Goal: Task Accomplishment & Management: Manage account settings

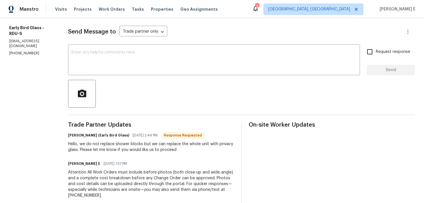
scroll to position [5, 0]
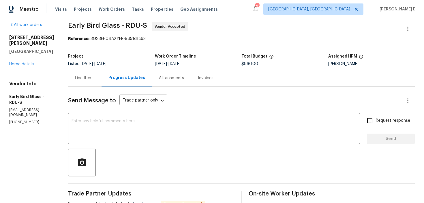
click at [82, 87] on div "Send Message to Trade partner only Trade partner only ​ x ​ Request response Se…" at bounding box center [241, 203] width 347 height 233
click at [84, 81] on div "Line Items" at bounding box center [84, 77] width 33 height 17
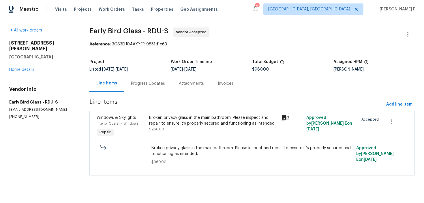
click at [287, 119] on icon at bounding box center [283, 118] width 7 height 7
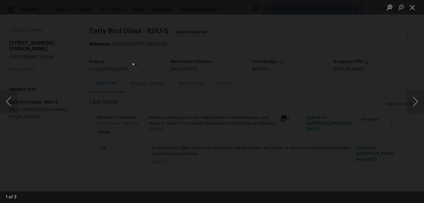
click at [318, 88] on div "Lightbox" at bounding box center [212, 101] width 424 height 203
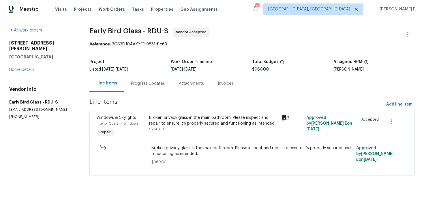
click at [318, 88] on div "Line Items Progress Updates Attachments Invoices" at bounding box center [253, 83] width 326 height 17
click at [152, 81] on div "Progress Updates" at bounding box center [148, 84] width 34 height 6
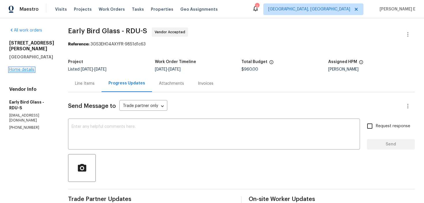
click at [25, 68] on link "Home details" at bounding box center [21, 70] width 25 height 4
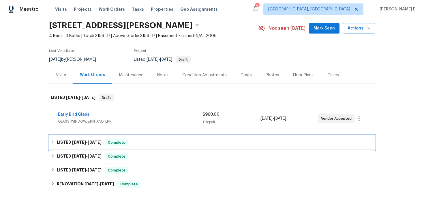
click at [85, 144] on span "[DATE]" at bounding box center [79, 142] width 14 height 4
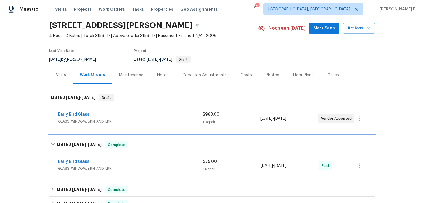
scroll to position [42, 0]
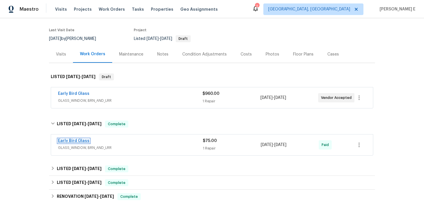
click at [76, 141] on link "Early Bird Glass" at bounding box center [73, 141] width 31 height 4
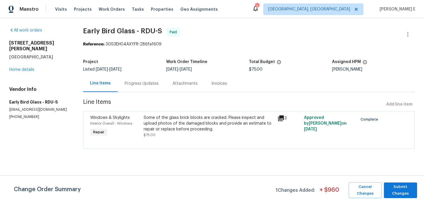
click at [150, 87] on div "Progress Updates" at bounding box center [142, 83] width 48 height 17
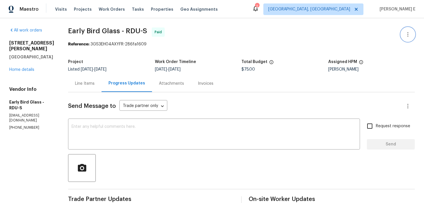
click at [407, 36] on icon "button" at bounding box center [408, 34] width 7 height 7
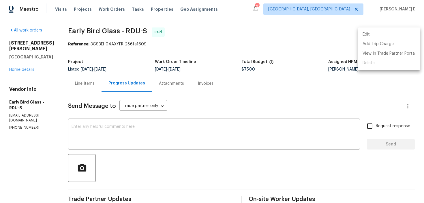
click at [364, 36] on li "Edit" at bounding box center [389, 35] width 62 height 10
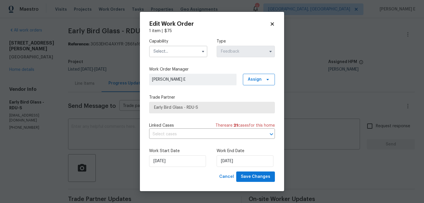
click at [161, 51] on input "text" at bounding box center [178, 52] width 58 height 12
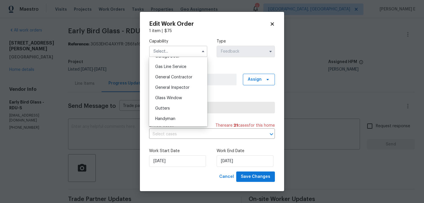
scroll to position [263, 0]
click at [165, 95] on span "Glass Window" at bounding box center [168, 97] width 27 height 4
type input "Glass Window"
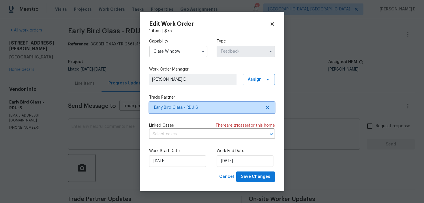
click at [176, 107] on span "Early Bird Glass - RDU-S" at bounding box center [208, 108] width 108 height 6
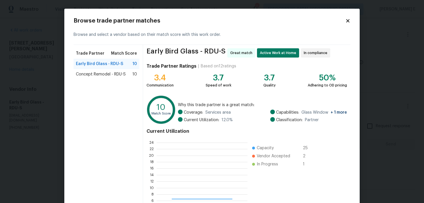
scroll to position [81, 91]
click at [114, 74] on span "Concept Remodel - RDU-S" at bounding box center [101, 74] width 50 height 6
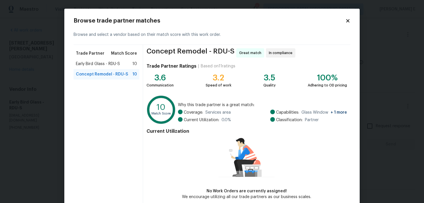
click at [44, 128] on body "Maestro Visits Projects Work Orders Tasks Properties Geo Assignments 2 Albuquer…" at bounding box center [212, 101] width 424 height 203
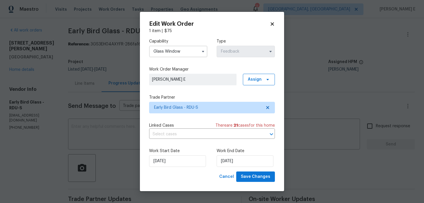
click at [77, 90] on body "Maestro Visits Projects Work Orders Tasks Properties Geo Assignments 2 Albuquer…" at bounding box center [212, 101] width 424 height 203
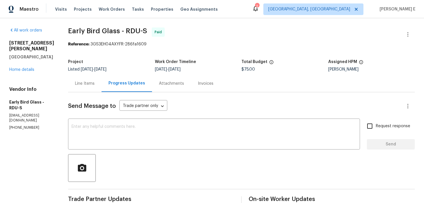
click at [77, 88] on div "Line Items" at bounding box center [84, 83] width 33 height 17
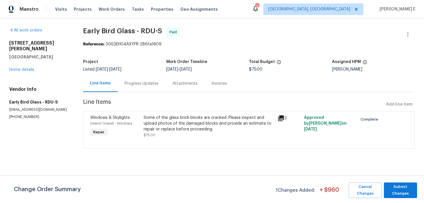
click at [159, 129] on div "Some of the glass brick blocks are cracked. Please inspect and upload photos of…" at bounding box center [209, 123] width 130 height 17
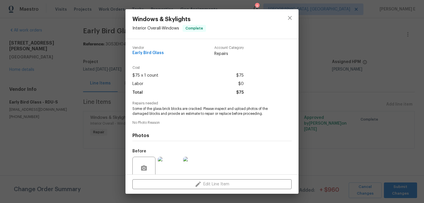
scroll to position [49, 0]
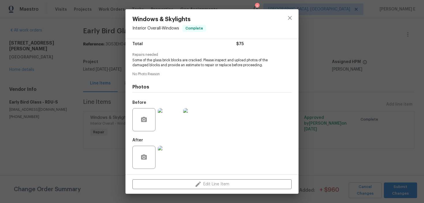
click at [189, 115] on img at bounding box center [194, 119] width 23 height 23
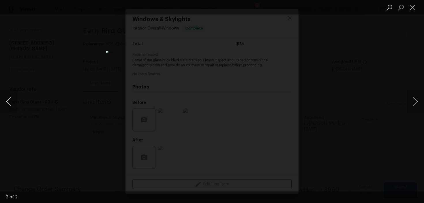
click at [8, 98] on button "Previous image" at bounding box center [8, 101] width 17 height 23
click at [327, 72] on div "Lightbox" at bounding box center [212, 101] width 424 height 203
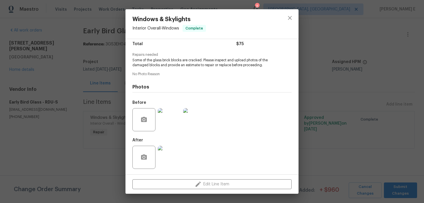
click at [327, 72] on div "Windows & Skylights Interior Overall - Windows Complete Vendor Early Bird Glass…" at bounding box center [212, 101] width 424 height 203
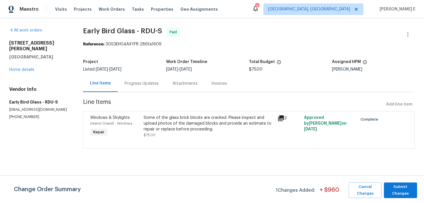
click at [214, 123] on div "Some of the glass brick blocks are cracked. Please inspect and upload photos of…" at bounding box center [209, 123] width 130 height 17
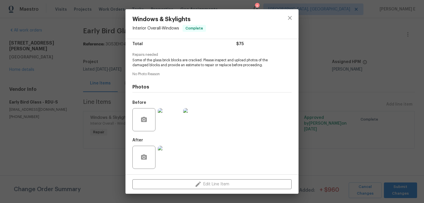
click at [168, 161] on img at bounding box center [169, 157] width 23 height 23
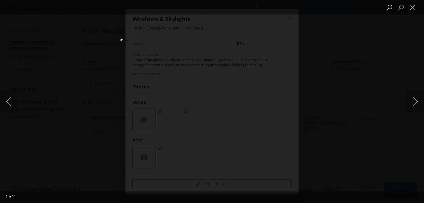
click at [159, 120] on img "Lightbox" at bounding box center [226, 89] width 212 height 101
click at [356, 85] on div "Lightbox" at bounding box center [212, 101] width 424 height 203
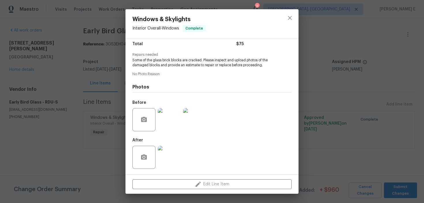
click at [356, 85] on div "Windows & Skylights Interior Overall - Windows Complete Vendor Early Bird Glass…" at bounding box center [212, 101] width 424 height 203
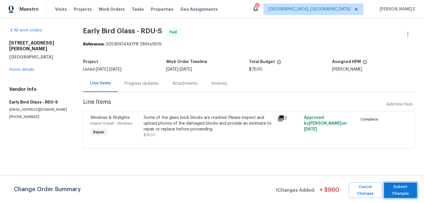
click at [405, 185] on span "Submit Changes" at bounding box center [400, 189] width 27 height 13
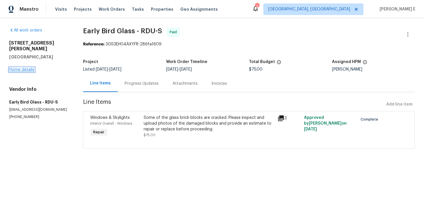
click at [31, 68] on link "Home details" at bounding box center [21, 70] width 25 height 4
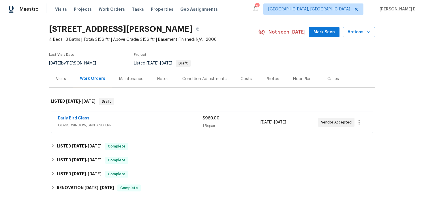
scroll to position [23, 0]
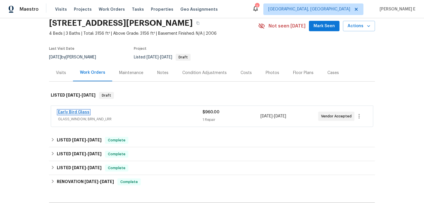
click at [77, 113] on link "Early Bird Glass" at bounding box center [73, 112] width 31 height 4
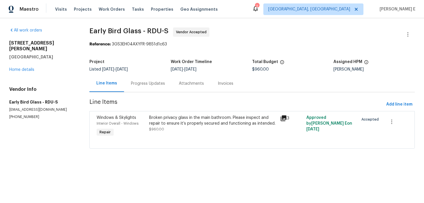
click at [153, 85] on div "Progress Updates" at bounding box center [148, 84] width 34 height 6
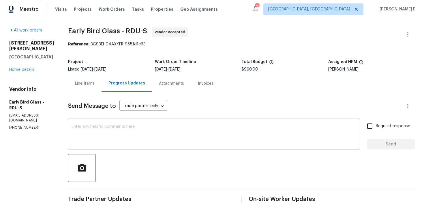
click at [210, 128] on textarea at bounding box center [214, 134] width 285 height 20
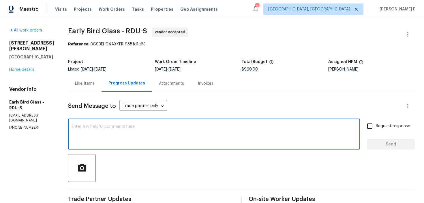
paste textarea "Just a heads-up—the property will remain listed on the market and may go into c…"
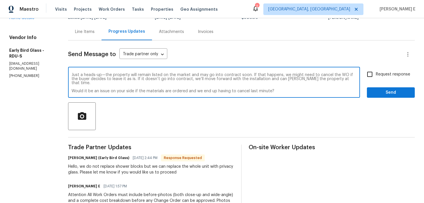
scroll to position [55, 0]
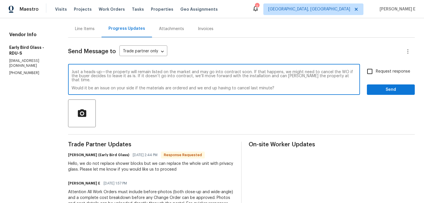
type textarea "Just a heads-up—the property will remain listed on the market and may go into c…"
click at [374, 71] on input "Request response" at bounding box center [370, 71] width 12 height 12
checkbox input "true"
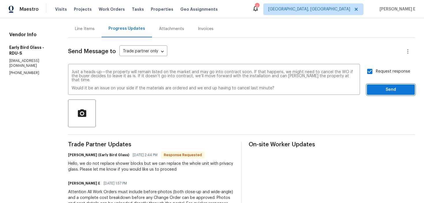
click at [380, 90] on span "Send" at bounding box center [391, 89] width 39 height 7
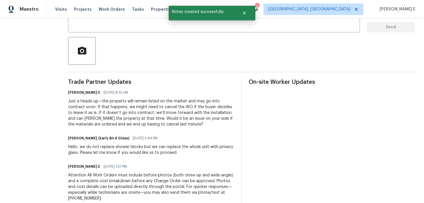
scroll to position [0, 0]
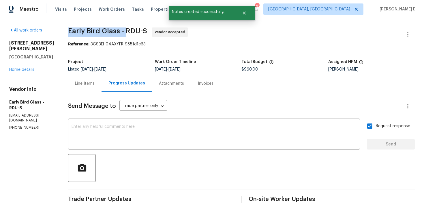
drag, startPoint x: 65, startPoint y: 31, endPoint x: 121, endPoint y: 31, distance: 56.3
click at [121, 31] on span "Early Bird Glass - RDU-S" at bounding box center [107, 30] width 79 height 7
copy span "Early Bird Glass -"
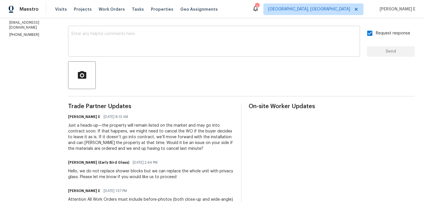
scroll to position [94, 0]
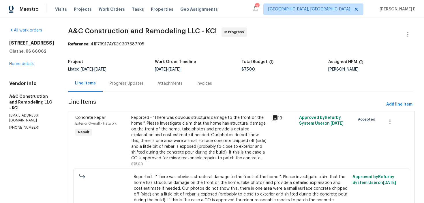
click at [136, 83] on div "Progress Updates" at bounding box center [127, 84] width 34 height 6
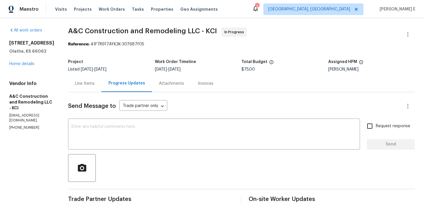
click at [80, 86] on div "Line Items" at bounding box center [84, 83] width 33 height 17
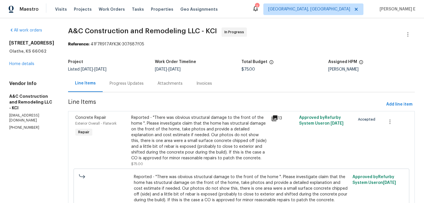
scroll to position [44, 0]
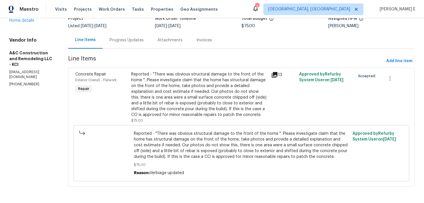
click at [193, 93] on div "Reported - "There was obvious structural damage to the front of the home ". Ple…" at bounding box center [199, 94] width 137 height 46
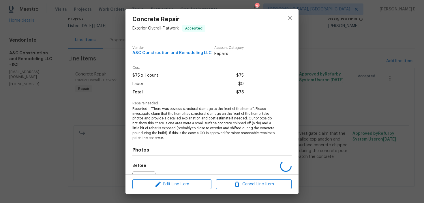
scroll to position [63, 0]
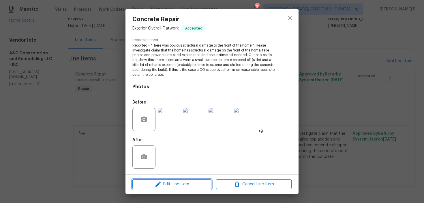
click at [160, 188] on button "Edit Line Item" at bounding box center [172, 184] width 79 height 10
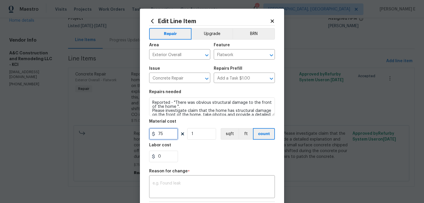
click at [158, 133] on input "75" at bounding box center [163, 134] width 29 height 12
type input "550"
click at [201, 177] on div "x ​" at bounding box center [212, 186] width 126 height 21
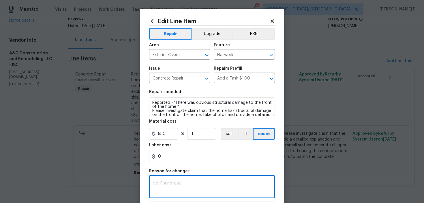
paste textarea "(KE) Updated cost per BR team approval."
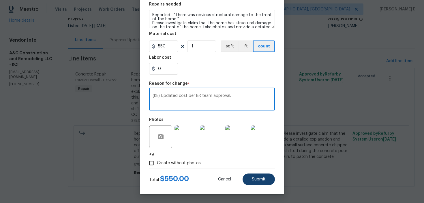
type textarea "(KE) Updated cost per BR team approval."
click at [258, 181] on button "Submit" at bounding box center [259, 179] width 32 height 12
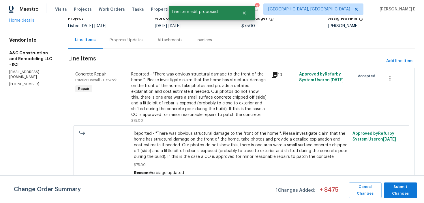
scroll to position [0, 0]
click at [399, 187] on span "Submit Changes" at bounding box center [400, 189] width 27 height 13
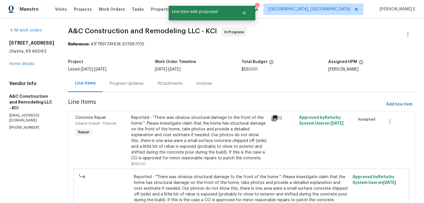
click at [123, 79] on div "Progress Updates" at bounding box center [127, 83] width 48 height 17
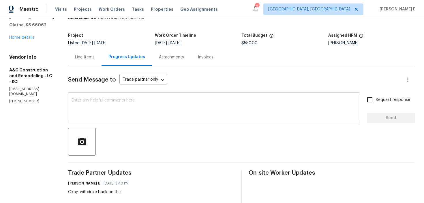
scroll to position [31, 0]
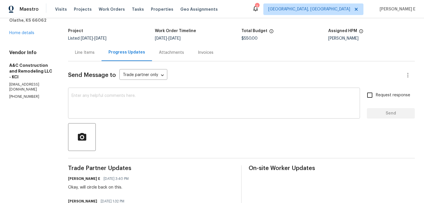
click at [151, 114] on div "x ​" at bounding box center [214, 103] width 292 height 29
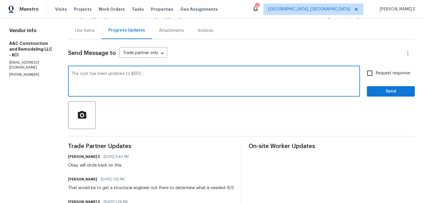
scroll to position [57, 0]
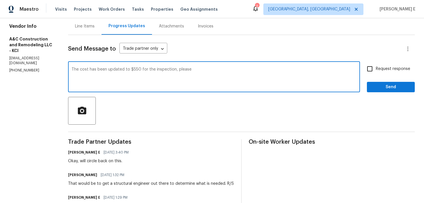
paste textarea "final quote ASAP"
click at [197, 68] on textarea "The cost has been updated to $550 for the inspection, please final quote ASAP" at bounding box center [214, 77] width 285 height 20
click at [259, 69] on textarea "The cost has been updated to $550 for the inspection, please provide us the fin…" at bounding box center [214, 77] width 285 height 20
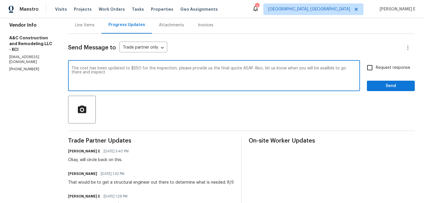
paste textarea ". Please provide us with the final quote at your earliest convenience. Also, le…"
type textarea "The cost has been updated to $550 for the inspection. Please provide us with th…"
click at [377, 68] on span "Request response" at bounding box center [393, 68] width 34 height 6
click at [376, 68] on input "Request response" at bounding box center [370, 67] width 12 height 12
checkbox input "true"
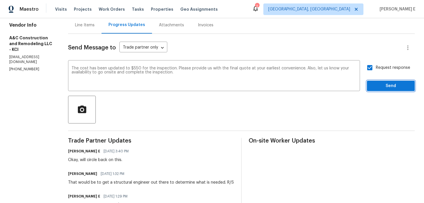
click at [376, 86] on span "Send" at bounding box center [391, 85] width 39 height 7
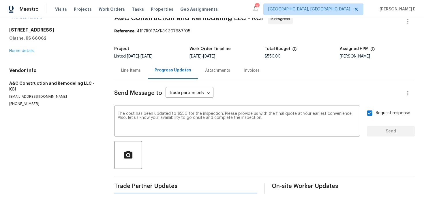
scroll to position [0, 0]
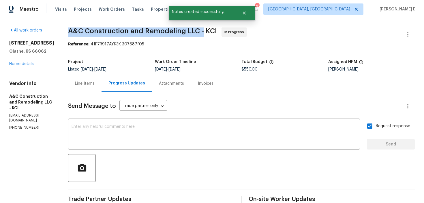
drag, startPoint x: 77, startPoint y: 31, endPoint x: 212, endPoint y: 33, distance: 135.4
copy span "A&C Construction and Remodeling LLC -"
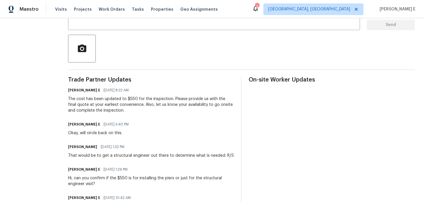
scroll to position [144, 0]
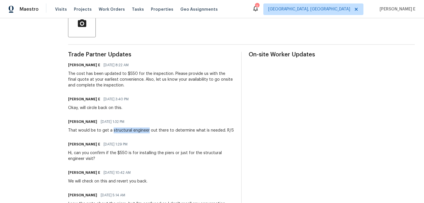
drag, startPoint x: 122, startPoint y: 131, endPoint x: 158, endPoint y: 131, distance: 36.4
click at [158, 131] on div "That would be to get a structural engineer out there to determine what is neede…" at bounding box center [151, 130] width 166 height 6
copy div "structural engineer"
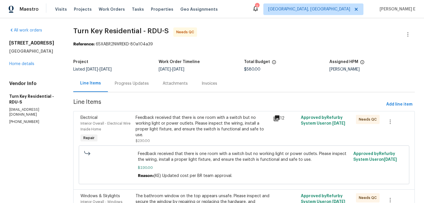
click at [144, 81] on div "Progress Updates" at bounding box center [132, 84] width 34 height 6
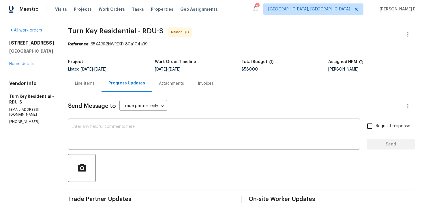
click at [92, 83] on div "Line Items" at bounding box center [85, 84] width 20 height 6
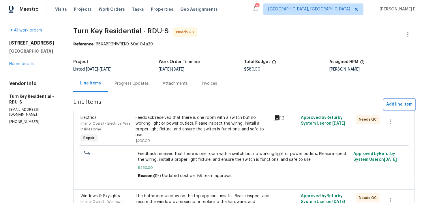
click at [398, 102] on span "Add line item" at bounding box center [400, 104] width 26 height 7
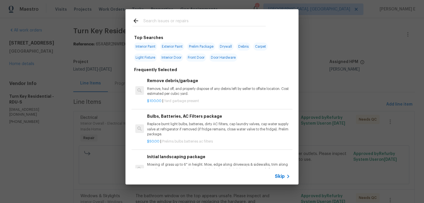
click at [284, 170] on div "Skip" at bounding box center [212, 176] width 173 height 16
click at [278, 175] on span "Skip" at bounding box center [280, 176] width 10 height 6
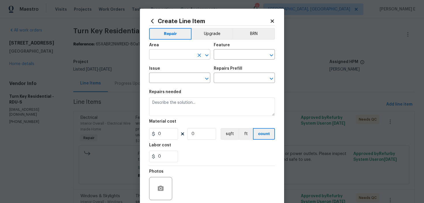
click at [168, 54] on input "text" at bounding box center [171, 55] width 45 height 9
type input "Interior Overall"
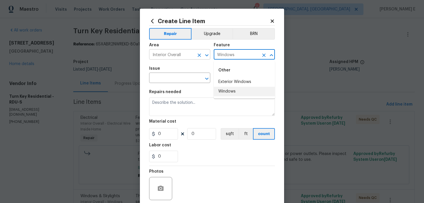
type input "Windows"
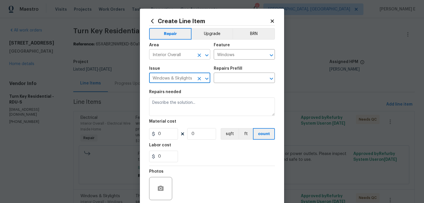
type input "Windows & Skylights"
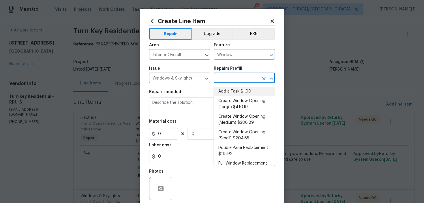
click at [242, 92] on li "Add a Task $1.00" at bounding box center [244, 92] width 61 height 10
type input "Add a Task $1.00"
type textarea "HPM to detail"
type input "1"
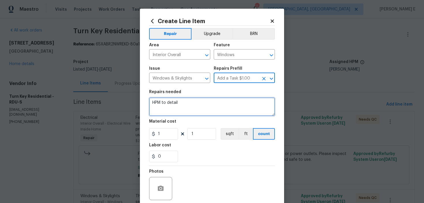
click at [200, 113] on textarea "HPM to detail" at bounding box center [212, 106] width 126 height 18
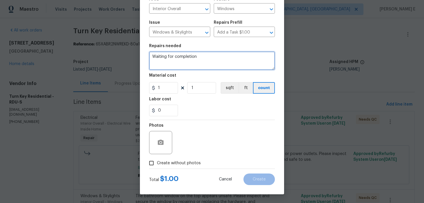
type textarea "Waiting for completion"
click at [156, 164] on input "Create without photos" at bounding box center [151, 162] width 11 height 11
checkbox input "true"
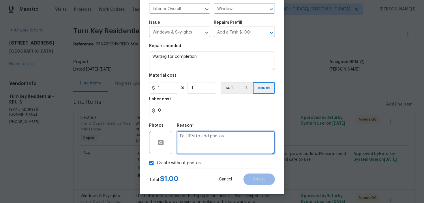
click at [211, 144] on textarea at bounding box center [226, 142] width 98 height 23
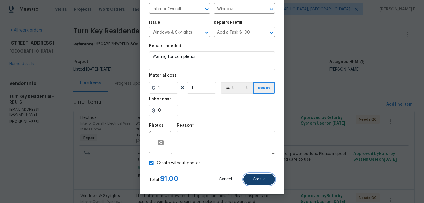
click at [270, 183] on button "Create" at bounding box center [259, 179] width 31 height 12
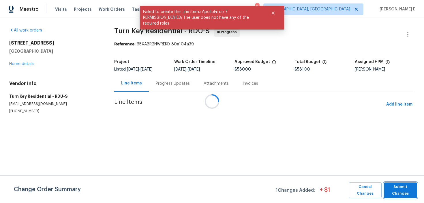
click at [410, 186] on span "Submit Changes" at bounding box center [400, 189] width 27 height 13
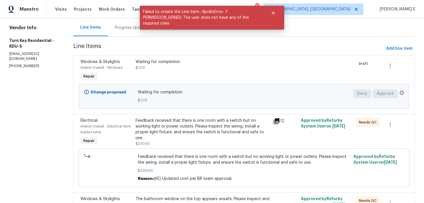
scroll to position [0, 0]
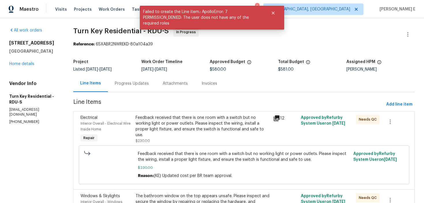
click at [151, 87] on div "Progress Updates" at bounding box center [132, 83] width 48 height 17
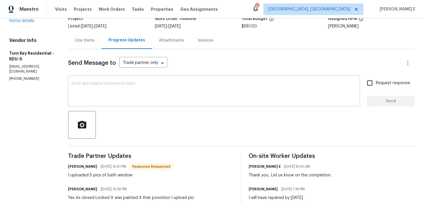
click at [172, 86] on textarea at bounding box center [214, 91] width 285 height 20
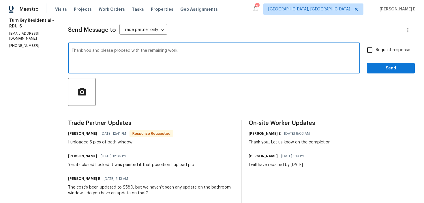
scroll to position [70, 0]
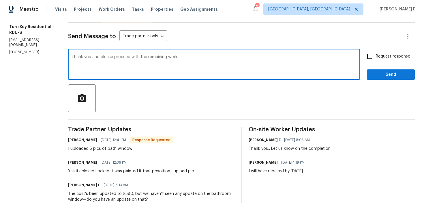
type textarea "Thank you and please proceed with the remaining work."
click at [384, 59] on span "Request response" at bounding box center [393, 56] width 34 height 6
click at [376, 59] on input "Request response" at bounding box center [370, 56] width 12 height 12
checkbox input "true"
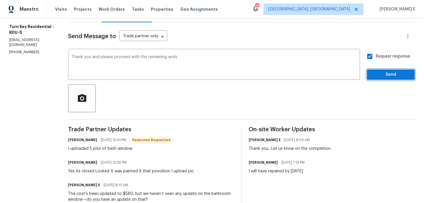
click at [380, 79] on button "Send" at bounding box center [391, 74] width 48 height 11
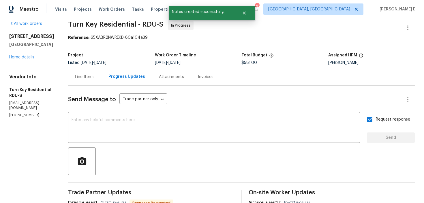
scroll to position [0, 0]
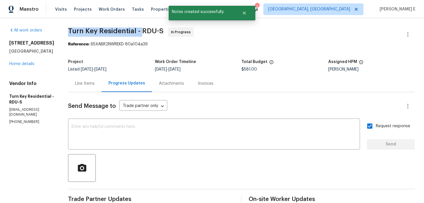
drag, startPoint x: 80, startPoint y: 30, endPoint x: 155, endPoint y: 32, distance: 75.4
copy span "Turn Key Residential -"
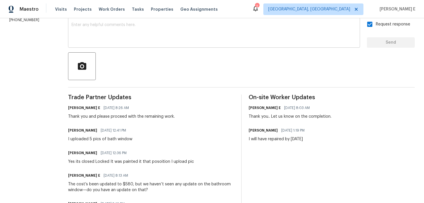
scroll to position [102, 0]
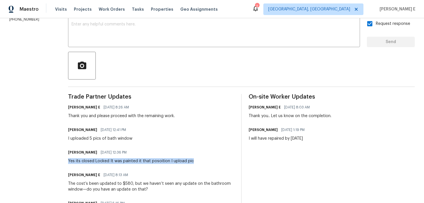
drag, startPoint x: 81, startPoint y: 162, endPoint x: 210, endPoint y: 162, distance: 129.6
copy div "Yes its closed Locked It was painted it that posoition I upload pic"
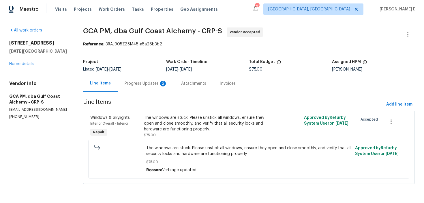
click at [148, 85] on div "Progress Updates 2" at bounding box center [146, 84] width 43 height 6
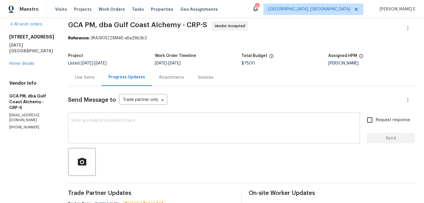
scroll to position [32, 0]
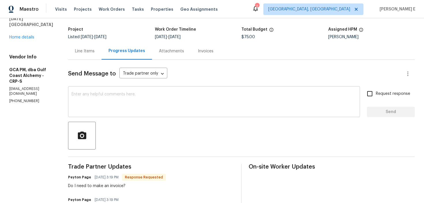
click at [202, 105] on textarea at bounding box center [214, 102] width 285 height 20
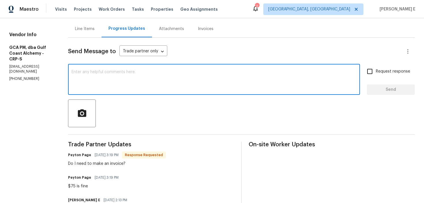
scroll to position [52, 0]
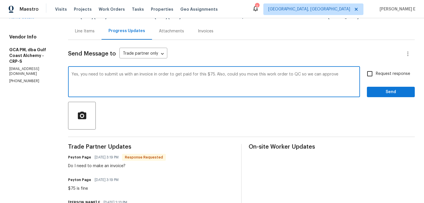
paste textarea "’ll need to submit an invoice in order to receive payment for the $75. Also, pl…"
type textarea "Yes, you’ll need to submit an invoice in order to receive payment for the $75. …"
click at [379, 74] on span "Request response" at bounding box center [393, 74] width 34 height 6
click at [376, 74] on input "Request response" at bounding box center [370, 74] width 12 height 12
checkbox input "true"
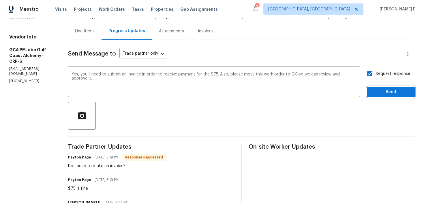
click at [376, 91] on span "Send" at bounding box center [391, 91] width 39 height 7
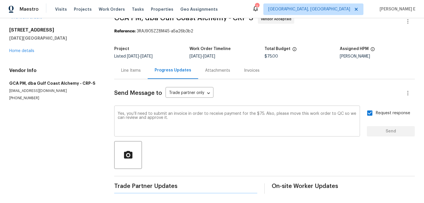
scroll to position [0, 0]
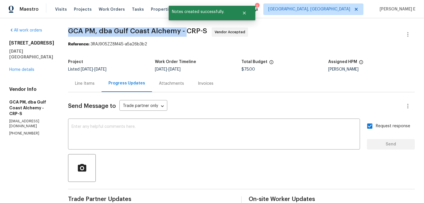
drag, startPoint x: 73, startPoint y: 31, endPoint x: 192, endPoint y: 31, distance: 118.7
copy span "GCA PM, dba Gulf Coast Alchemy -"
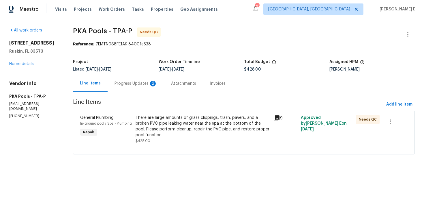
click at [140, 84] on div "Progress Updates 2" at bounding box center [136, 84] width 43 height 6
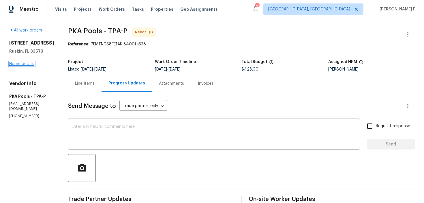
click at [20, 66] on link "Home details" at bounding box center [21, 64] width 25 height 4
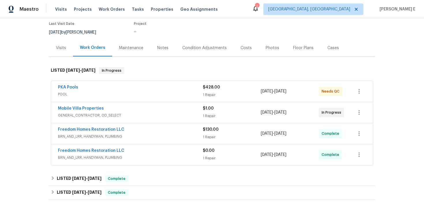
scroll to position [58, 0]
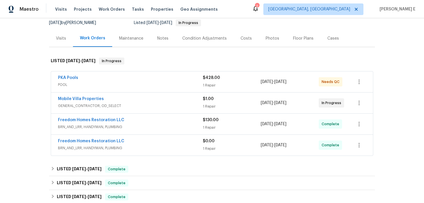
click at [149, 127] on span "BRN_AND_LRR, HANDYMAN, PLUMBING" at bounding box center [130, 127] width 145 height 6
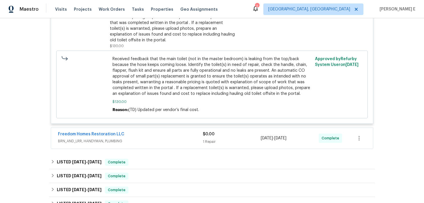
scroll to position [252, 0]
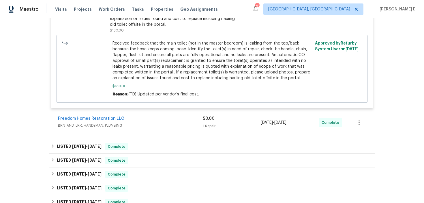
click at [140, 118] on div "Freedom Homes Restoration LLC" at bounding box center [130, 118] width 145 height 7
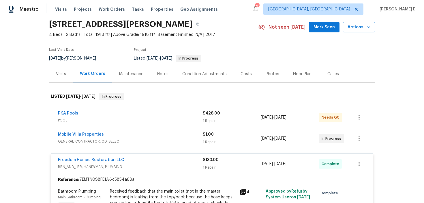
scroll to position [27, 0]
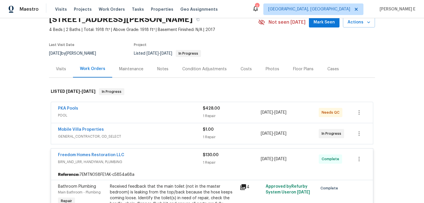
click at [126, 135] on span "GENERAL_CONTRACTOR, OD_SELECT" at bounding box center [130, 136] width 145 height 6
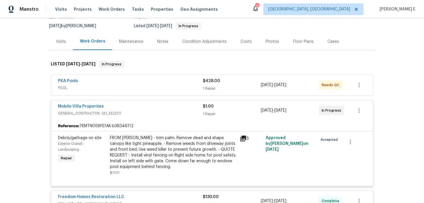
scroll to position [0, 0]
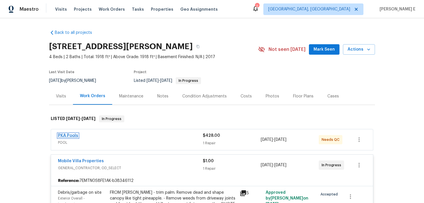
click at [72, 135] on link "PKA Pools" at bounding box center [68, 135] width 20 height 4
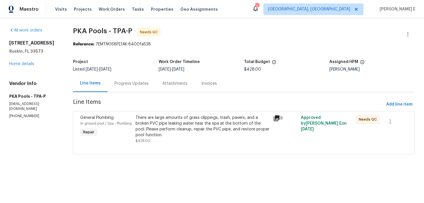
click at [186, 130] on div "There are large amounts of grass clippings, trash, pavers, and a broken PVC pip…" at bounding box center [203, 126] width 135 height 23
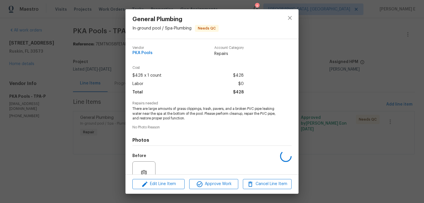
scroll to position [53, 0]
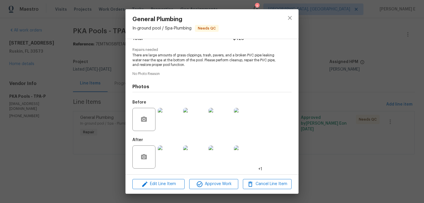
click at [163, 152] on img at bounding box center [169, 156] width 23 height 23
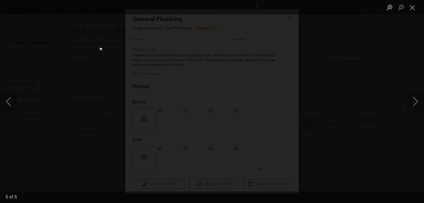
click at [342, 59] on div "Lightbox" at bounding box center [212, 101] width 424 height 203
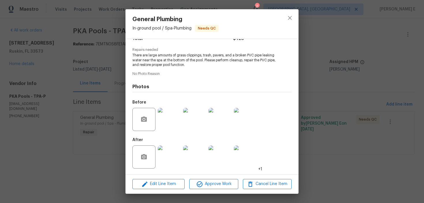
click at [342, 59] on div "General Plumbing In-ground pool / Spa - Plumbing Needs QC Vendor PKA Pools Acco…" at bounding box center [212, 101] width 424 height 203
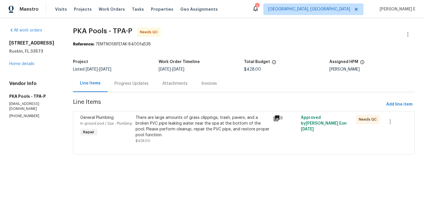
click at [118, 84] on div "Progress Updates" at bounding box center [132, 84] width 34 height 6
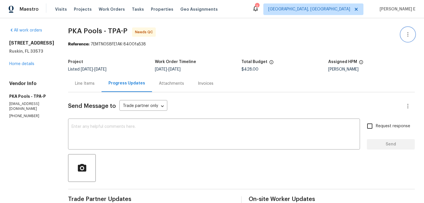
click at [408, 32] on icon "button" at bounding box center [408, 34] width 1 height 5
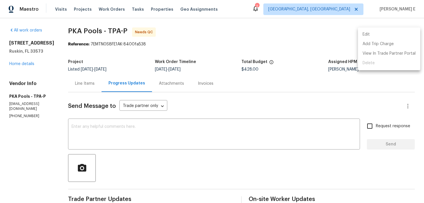
click at [367, 33] on li "Edit" at bounding box center [389, 35] width 62 height 10
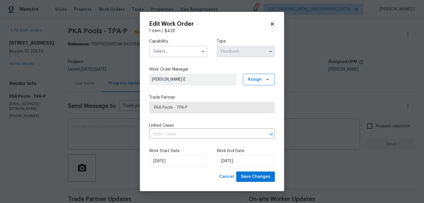
click at [174, 49] on input "text" at bounding box center [178, 52] width 58 height 12
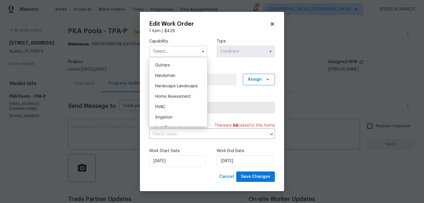
scroll to position [300, 0]
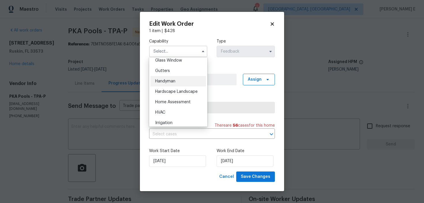
click at [174, 82] on span "Handyman" at bounding box center [165, 81] width 20 height 4
type input "Handyman"
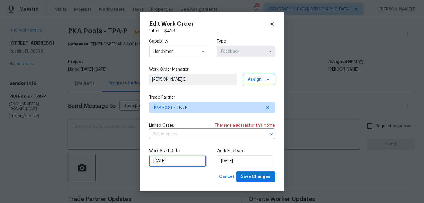
click at [176, 161] on input "05/09/2025" at bounding box center [177, 161] width 57 height 12
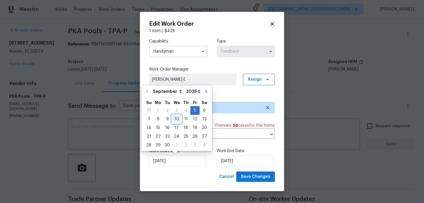
click at [174, 120] on div "10" at bounding box center [177, 119] width 10 height 8
type input "10/09/2025"
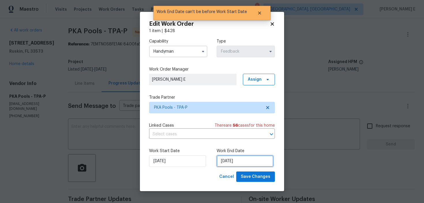
click at [234, 165] on input "10/09/2025" at bounding box center [245, 161] width 57 height 12
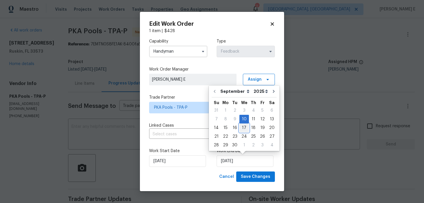
click at [242, 127] on div "17" at bounding box center [245, 128] width 10 height 8
type input "17/09/2025"
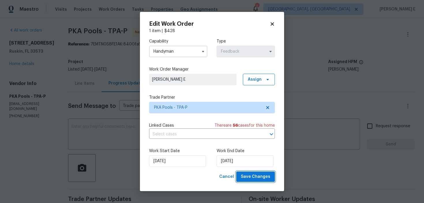
click at [251, 174] on span "Save Changes" at bounding box center [255, 176] width 29 height 7
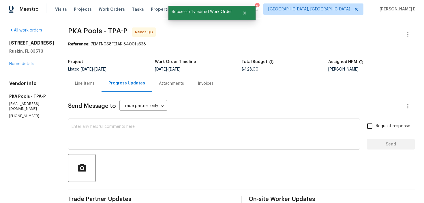
scroll to position [8, 0]
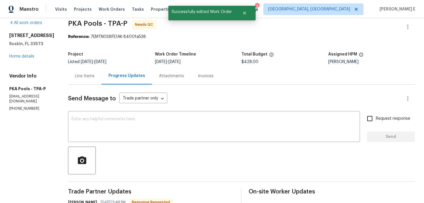
click at [81, 77] on div "Line Items" at bounding box center [85, 76] width 20 height 6
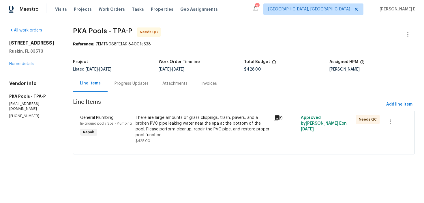
click at [195, 141] on div "There are large amounts of grass clippings, trash, pavers, and a broken PVC pip…" at bounding box center [203, 129] width 135 height 29
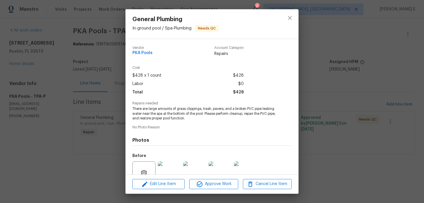
scroll to position [53, 0]
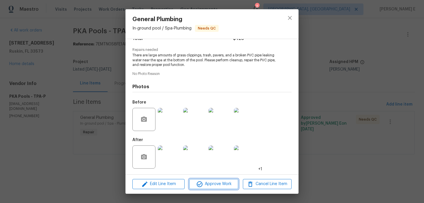
click at [207, 185] on span "Approve Work" at bounding box center [213, 183] width 45 height 7
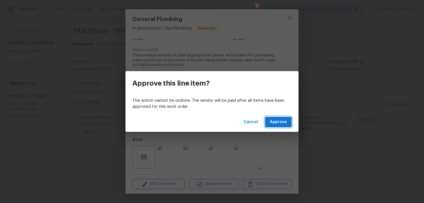
click at [276, 124] on span "Approve" at bounding box center [278, 121] width 17 height 7
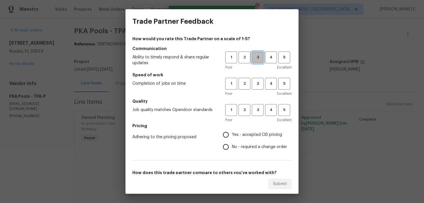
click at [258, 61] on button "3" at bounding box center [258, 57] width 12 height 12
click at [256, 82] on span "3" at bounding box center [258, 83] width 11 height 7
click at [258, 107] on span "3" at bounding box center [258, 110] width 11 height 7
click at [229, 146] on input "No - required a change order" at bounding box center [226, 147] width 12 height 12
radio input "true"
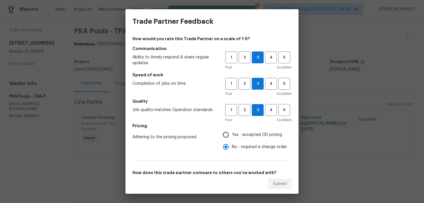
scroll to position [90, 0]
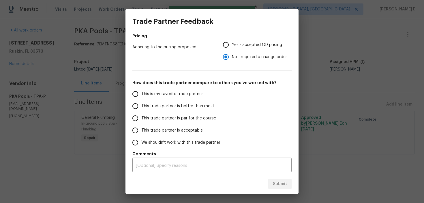
click at [178, 118] on span "This trade partner is par for the course" at bounding box center [178, 118] width 75 height 6
click at [141, 118] on input "This trade partner is par for the course" at bounding box center [135, 118] width 12 height 12
radio input "false"
click at [225, 47] on input "Yes - accepted OD pricing" at bounding box center [226, 44] width 12 height 12
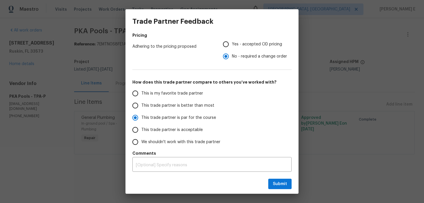
radio input "false"
radio input "true"
click at [279, 185] on span "Submit" at bounding box center [280, 183] width 14 height 7
radio input "false"
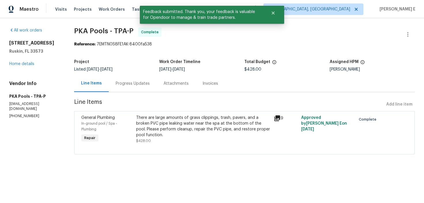
click at [136, 81] on div "Progress Updates" at bounding box center [133, 84] width 34 height 6
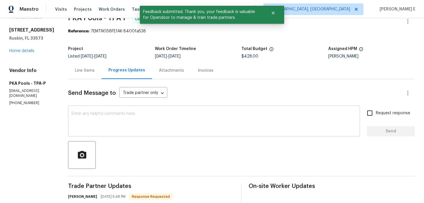
scroll to position [39, 0]
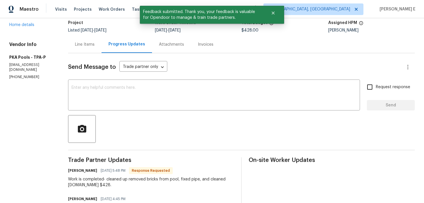
click at [149, 117] on div at bounding box center [241, 129] width 347 height 28
click at [180, 83] on div "x ​" at bounding box center [214, 95] width 292 height 29
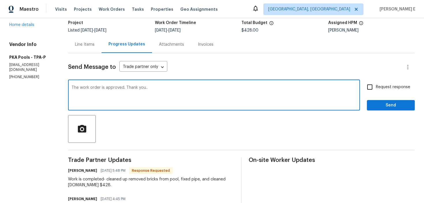
type textarea "The work order is approved. Thank you.."
click at [372, 91] on input "Request response" at bounding box center [370, 87] width 12 height 12
checkbox input "true"
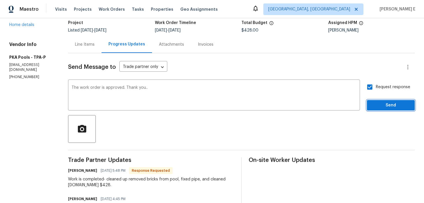
click at [379, 103] on span "Send" at bounding box center [391, 105] width 39 height 7
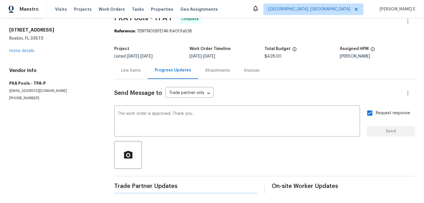
scroll to position [0, 0]
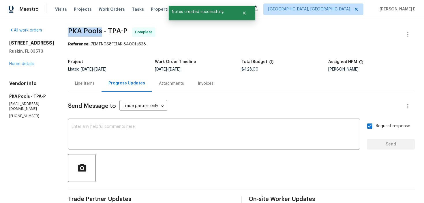
drag, startPoint x: 66, startPoint y: 31, endPoint x: 100, endPoint y: 31, distance: 33.8
copy span "PKA Pools"
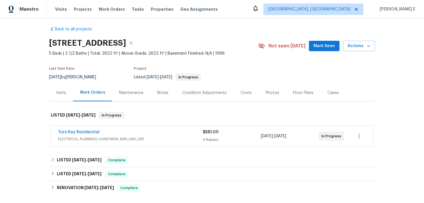
scroll to position [4, 0]
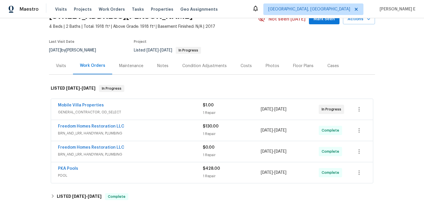
scroll to position [37, 0]
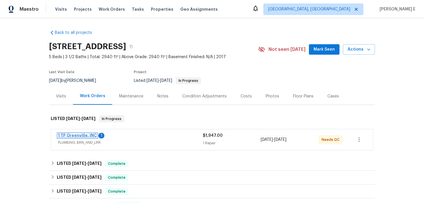
click at [70, 134] on link "1 TP Greenville, INC" at bounding box center [77, 135] width 39 height 4
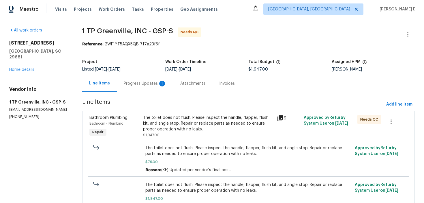
click at [146, 89] on div "Progress Updates 1" at bounding box center [145, 83] width 57 height 17
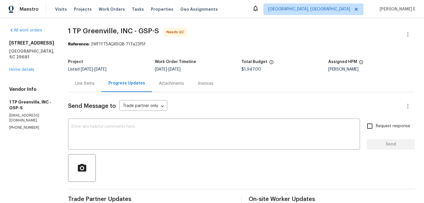
click at [82, 86] on div "Line Items" at bounding box center [85, 84] width 20 height 6
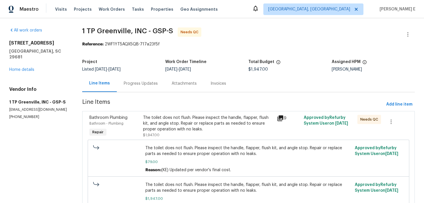
scroll to position [34, 0]
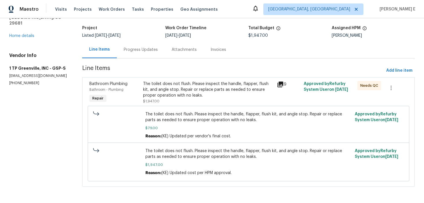
click at [200, 88] on div "The toilet does not flush. Please inspect the handle, flapper, flush kit, and a…" at bounding box center [208, 89] width 131 height 17
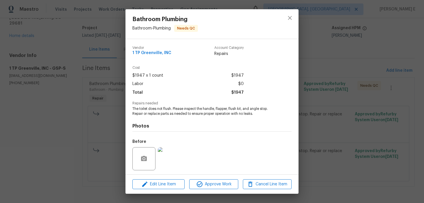
scroll to position [39, 0]
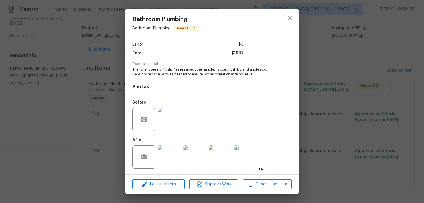
click at [172, 159] on img at bounding box center [169, 156] width 23 height 23
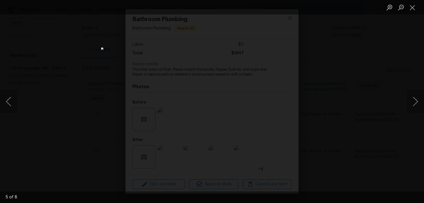
click at [375, 44] on div "Lightbox" at bounding box center [212, 101] width 424 height 203
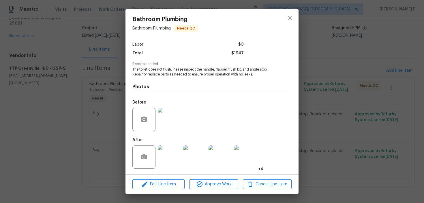
click at [375, 44] on div "Bathroom Plumbing Bathroom - Plumbing Needs QC Vendor 1 [GEOGRAPHIC_DATA], INC …" at bounding box center [212, 101] width 424 height 203
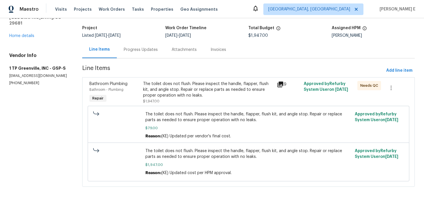
click at [139, 53] on div "Progress Updates" at bounding box center [141, 49] width 48 height 17
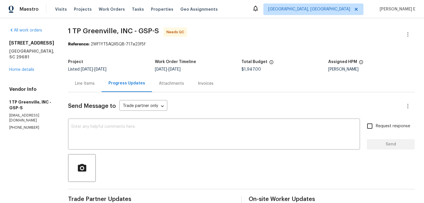
click at [91, 85] on div "Line Items" at bounding box center [85, 84] width 20 height 6
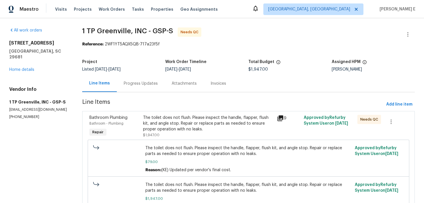
click at [400, 36] on span "1 TP Greenville, INC - GSP-S Needs QC" at bounding box center [241, 34] width 319 height 14
click at [407, 34] on icon "button" at bounding box center [408, 34] width 7 height 7
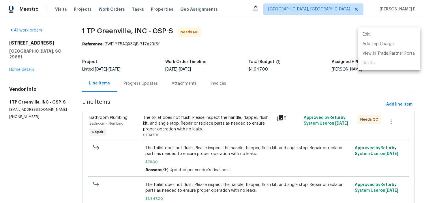
click at [369, 34] on li "Edit" at bounding box center [389, 35] width 62 height 10
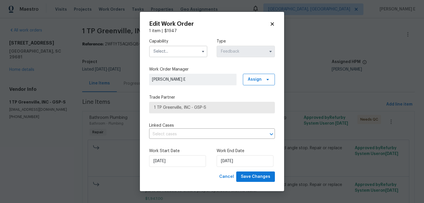
click at [196, 58] on div "Capability Type Feedback" at bounding box center [212, 48] width 126 height 28
click at [200, 54] on span at bounding box center [203, 51] width 9 height 9
click at [202, 52] on icon "button" at bounding box center [203, 51] width 5 height 5
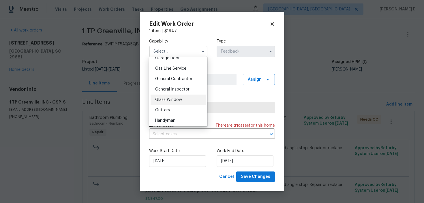
scroll to position [262, 0]
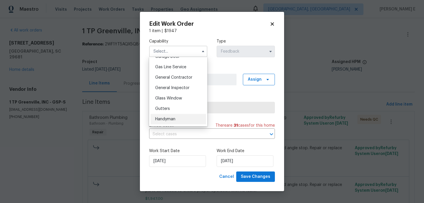
click at [170, 117] on span "Handyman" at bounding box center [165, 119] width 20 height 4
type input "Handyman"
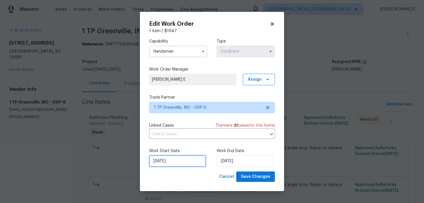
click at [166, 163] on input "10/09/2025" at bounding box center [177, 161] width 57 height 12
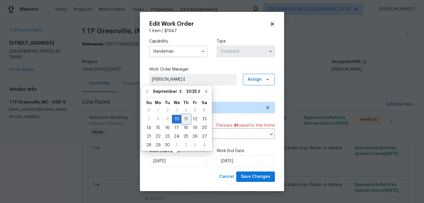
click at [184, 119] on div "11" at bounding box center [186, 119] width 9 height 8
type input "11/09/2025"
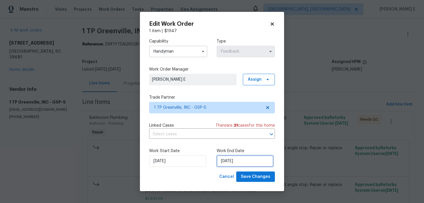
click at [253, 158] on input "12/09/2025" at bounding box center [245, 161] width 57 height 12
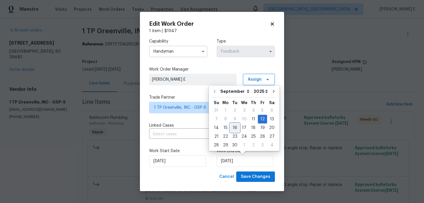
click at [235, 126] on div "16" at bounding box center [234, 128] width 9 height 8
type input "16/09/2025"
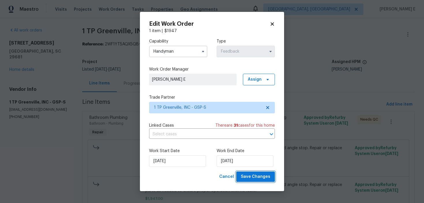
click at [264, 181] on button "Save Changes" at bounding box center [255, 176] width 39 height 11
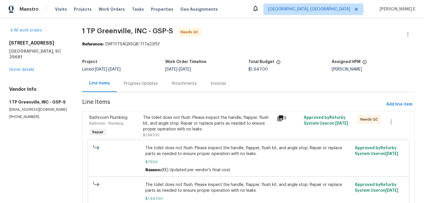
click at [153, 80] on div "Progress Updates" at bounding box center [141, 83] width 48 height 17
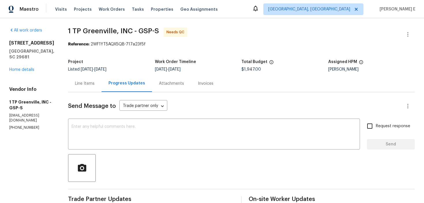
click at [83, 79] on div "Line Items" at bounding box center [84, 83] width 33 height 17
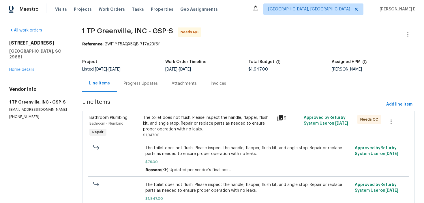
scroll to position [34, 0]
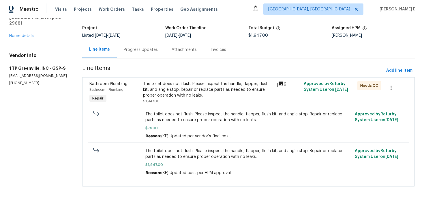
click at [199, 93] on div "The toilet does not flush. Please inspect the handle, flapper, flush kit, and a…" at bounding box center [208, 89] width 131 height 17
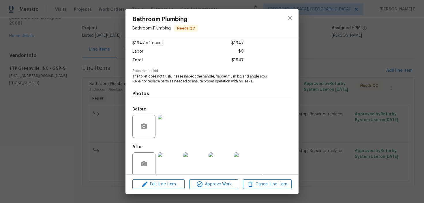
scroll to position [39, 0]
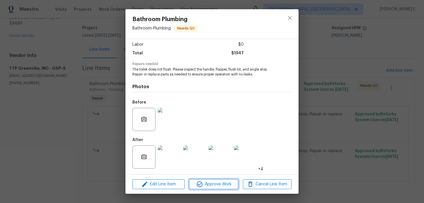
click at [197, 187] on icon "button" at bounding box center [199, 183] width 7 height 7
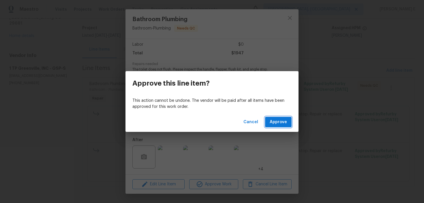
click at [273, 125] on span "Approve" at bounding box center [278, 121] width 17 height 7
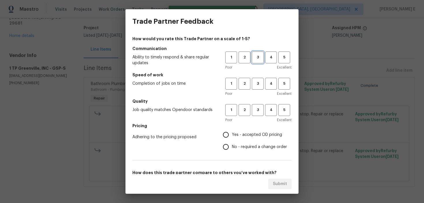
click at [262, 55] on span "3" at bounding box center [258, 57] width 11 height 7
click at [259, 83] on span "3" at bounding box center [258, 83] width 11 height 7
click at [257, 111] on span "3" at bounding box center [258, 110] width 11 height 7
click at [229, 141] on input "No - required a change order" at bounding box center [226, 147] width 12 height 12
radio input "true"
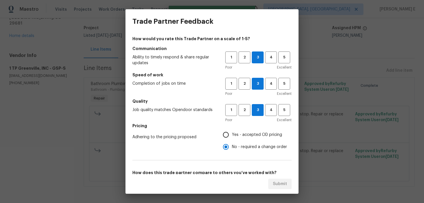
scroll to position [59, 0]
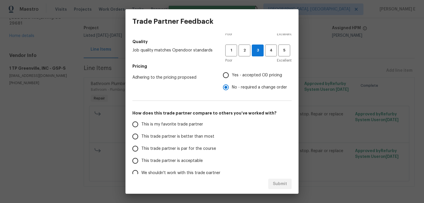
click at [162, 152] on label "This trade partner is par for the course" at bounding box center [174, 148] width 91 height 12
click at [141, 152] on input "This trade partner is par for the course" at bounding box center [135, 148] width 12 height 12
click at [279, 184] on span "Submit" at bounding box center [280, 183] width 14 height 7
radio input "true"
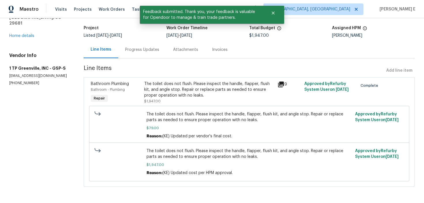
click at [146, 53] on div "Progress Updates" at bounding box center [142, 49] width 48 height 17
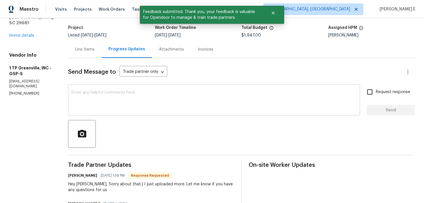
scroll to position [48, 0]
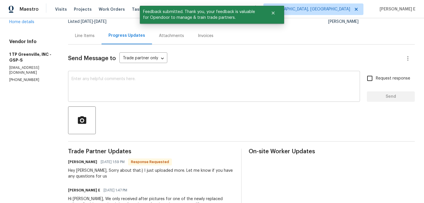
click at [170, 88] on textarea at bounding box center [214, 87] width 285 height 20
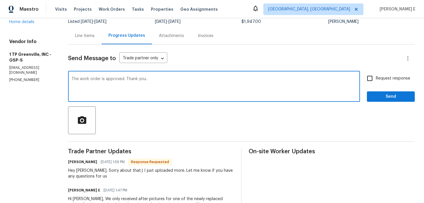
type textarea "The work order is approved. Thank you.."
click at [371, 77] on input "Request response" at bounding box center [370, 78] width 12 height 12
checkbox input "true"
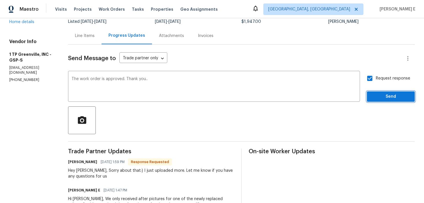
click at [377, 92] on button "Send" at bounding box center [391, 96] width 48 height 11
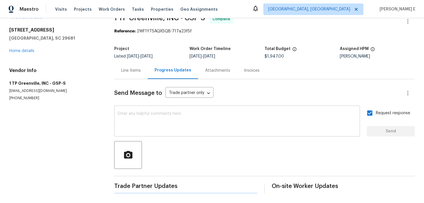
scroll to position [0, 0]
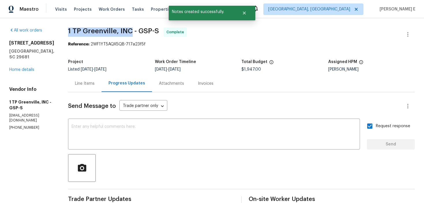
drag, startPoint x: 67, startPoint y: 33, endPoint x: 128, endPoint y: 34, distance: 61.5
click at [128, 34] on span "1 TP Greenville, INC - GSP-S Complete" at bounding box center [234, 34] width 333 height 14
copy span "1 TP Greenville, INC"
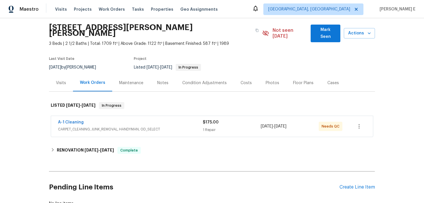
scroll to position [21, 0]
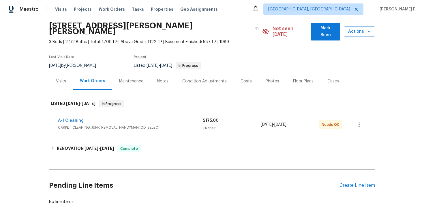
click at [62, 78] on div "Visits" at bounding box center [61, 81] width 10 height 6
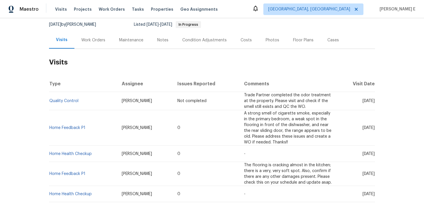
scroll to position [63, 0]
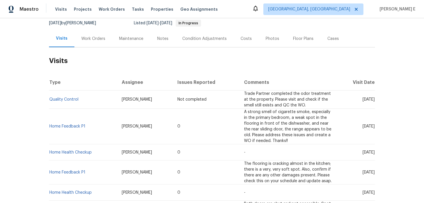
click at [89, 37] on div "Work Orders" at bounding box center [93, 38] width 38 height 17
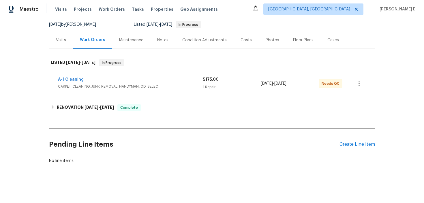
scroll to position [56, 0]
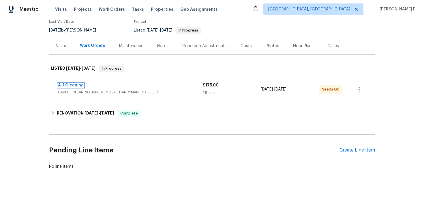
click at [75, 83] on link "A-1 Cleaning" at bounding box center [71, 85] width 26 height 4
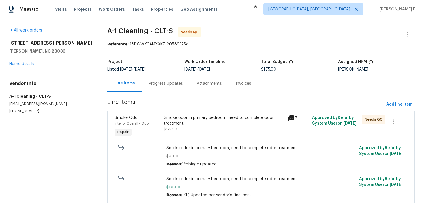
scroll to position [23, 0]
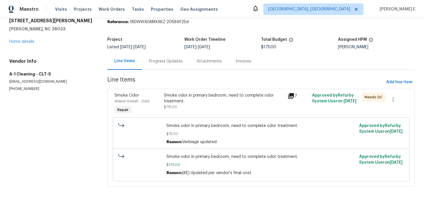
click at [150, 72] on section "A-1 Cleaning - CLT-S Needs QC Reference: 18DWWXGAMXXKZ-20589f25d Project Listed…" at bounding box center [261, 99] width 308 height 188
click at [170, 55] on div "Progress Updates" at bounding box center [166, 61] width 48 height 17
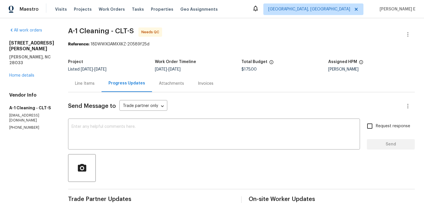
click at [90, 78] on div "Line Items" at bounding box center [84, 83] width 33 height 17
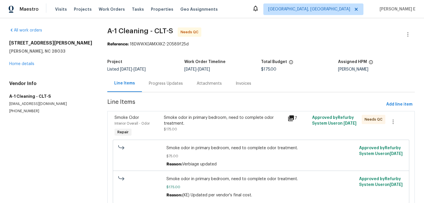
scroll to position [23, 0]
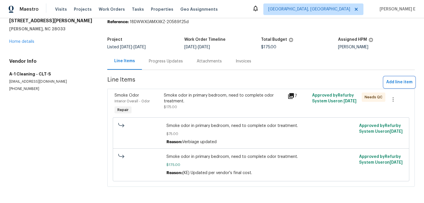
click at [406, 84] on span "Add line item" at bounding box center [400, 82] width 26 height 7
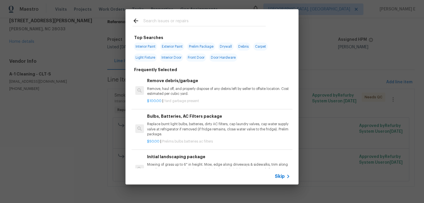
click at [283, 178] on span "Skip" at bounding box center [280, 176] width 10 height 6
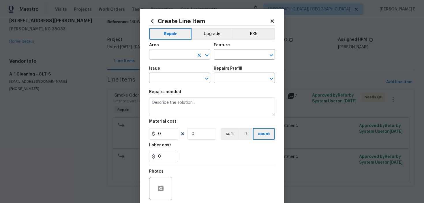
click at [177, 59] on input "text" at bounding box center [171, 55] width 45 height 9
type input "Interior Overall"
type input "Odor"
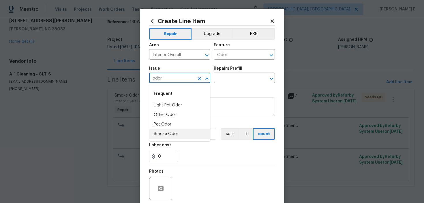
click at [167, 134] on li "Smoke Odor" at bounding box center [179, 134] width 61 height 10
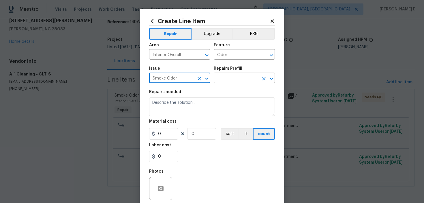
type input "Smoke Odor"
click at [231, 79] on input "text" at bounding box center [236, 78] width 45 height 9
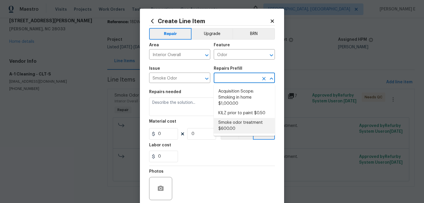
click at [225, 125] on li "Smoke odor treatment $600.00" at bounding box center [244, 126] width 61 height 16
type input "Smoke odor treatment $600.00"
type textarea "Complete a chlorine dioxide odor treatment for the home due to heavy odor. This…"
type input "600"
type input "1"
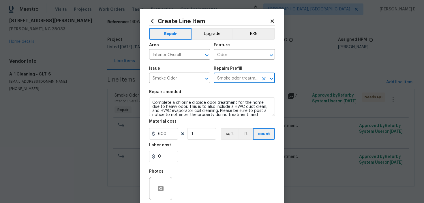
click at [173, 96] on div "Repairs needed" at bounding box center [212, 94] width 126 height 8
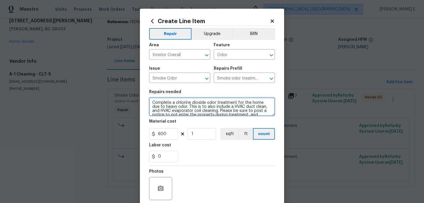
click at [170, 103] on textarea "Complete a chlorine dioxide odor treatment for the home due to heavy odor. This…" at bounding box center [212, 106] width 126 height 18
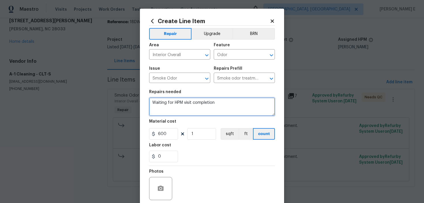
type textarea "Waiting for HPM visit completion"
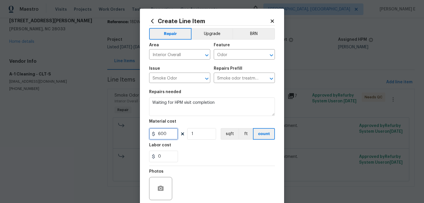
click at [162, 134] on input "600" at bounding box center [163, 134] width 29 height 12
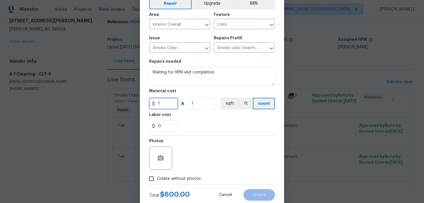
scroll to position [46, 0]
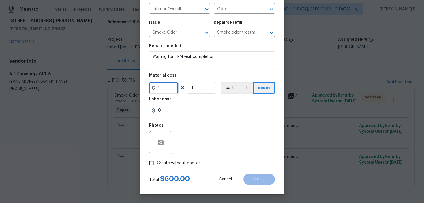
type input "1"
click at [159, 166] on label "Create without photos" at bounding box center [173, 162] width 55 height 11
click at [157, 166] on input "Create without photos" at bounding box center [151, 162] width 11 height 11
checkbox input "true"
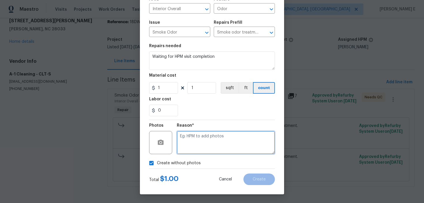
click at [205, 141] on textarea at bounding box center [226, 142] width 98 height 23
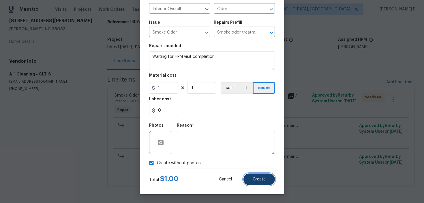
click at [257, 179] on span "Create" at bounding box center [259, 179] width 13 height 4
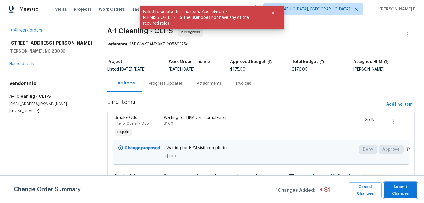
click at [409, 188] on span "Submit Changes" at bounding box center [400, 189] width 27 height 13
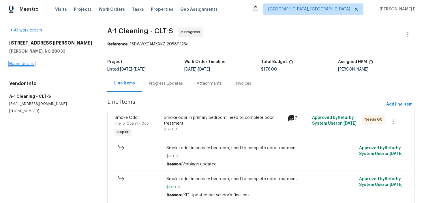
click at [27, 63] on link "Home details" at bounding box center [21, 64] width 25 height 4
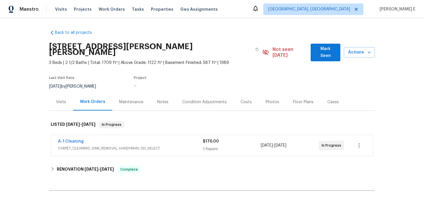
click at [58, 99] on div "Visits" at bounding box center [61, 102] width 10 height 6
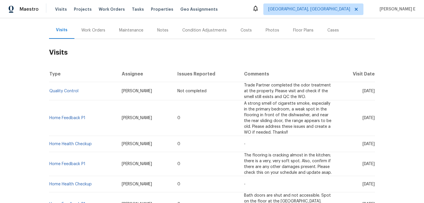
scroll to position [69, 0]
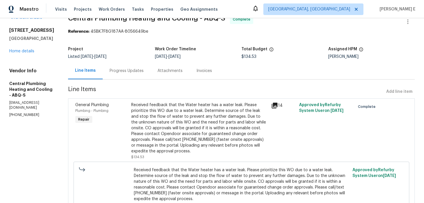
scroll to position [13, 0]
click at [133, 69] on div "Progress Updates" at bounding box center [127, 70] width 34 height 6
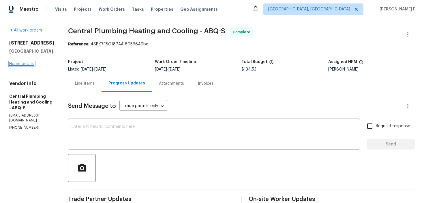
click at [29, 63] on link "Home details" at bounding box center [21, 64] width 25 height 4
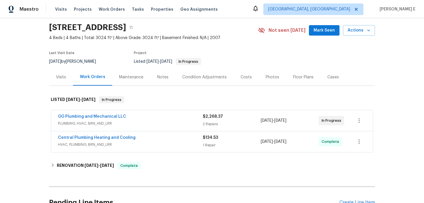
scroll to position [19, 0]
click at [107, 115] on link "GG Plumbing and Mechanical LLC" at bounding box center [92, 116] width 68 height 4
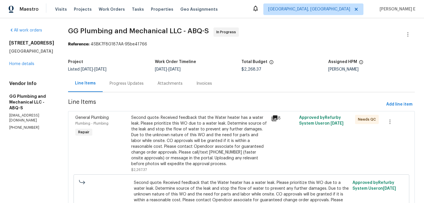
click at [144, 81] on div "Progress Updates" at bounding box center [127, 84] width 34 height 6
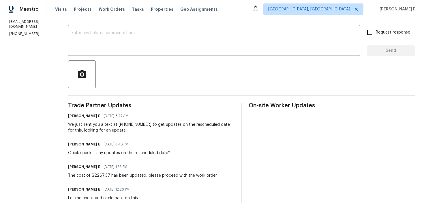
scroll to position [104, 0]
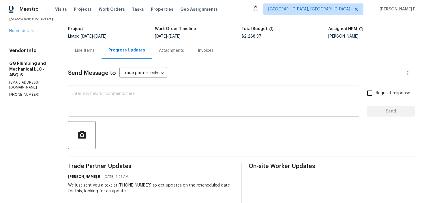
click at [177, 107] on textarea at bounding box center [214, 102] width 285 height 20
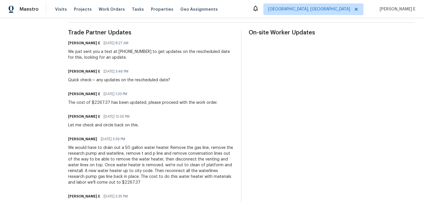
scroll to position [0, 0]
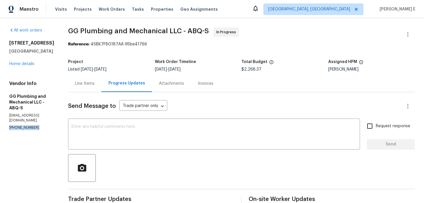
drag, startPoint x: 8, startPoint y: 117, endPoint x: 36, endPoint y: 117, distance: 27.4
copy p "[PHONE_NUMBER]"
click at [407, 33] on icon "button" at bounding box center [408, 34] width 7 height 7
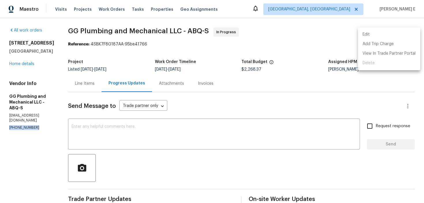
click at [314, 44] on div at bounding box center [212, 101] width 424 height 203
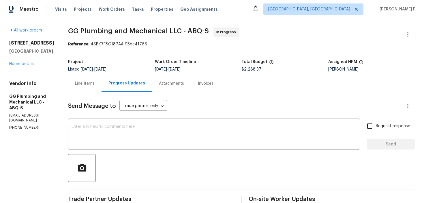
click at [209, 85] on div "Invoices" at bounding box center [205, 83] width 29 height 17
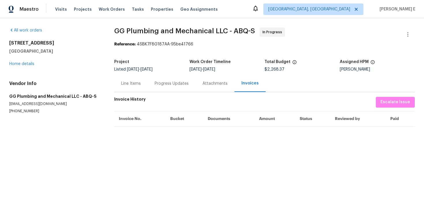
click at [156, 85] on div "Progress Updates" at bounding box center [172, 84] width 34 height 6
